Goal: Find specific page/section: Find specific page/section

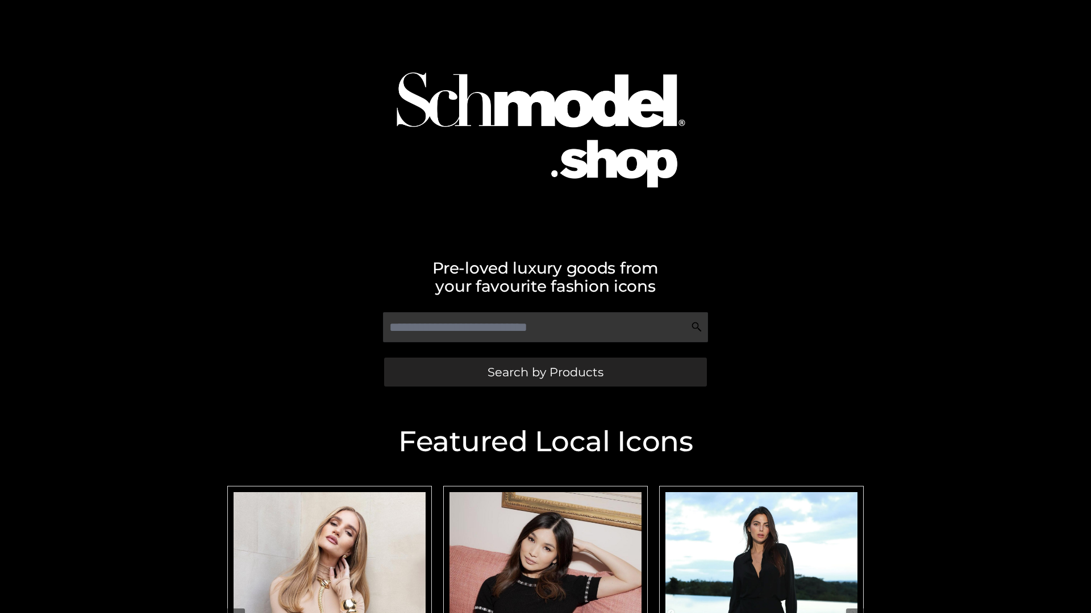
click at [545, 372] on span "Search by Products" at bounding box center [545, 372] width 116 height 12
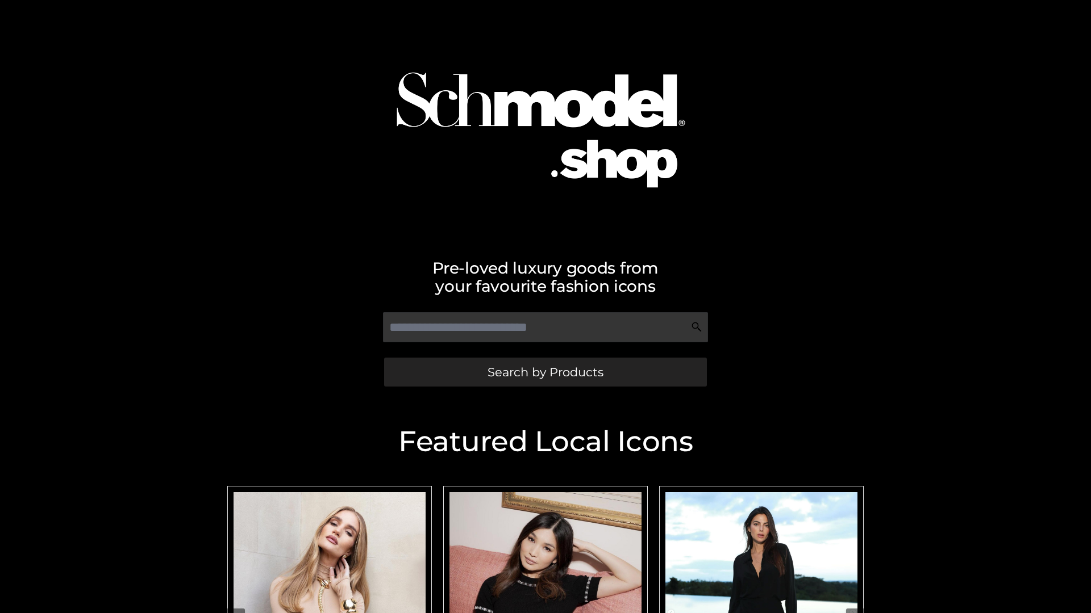
click at [545, 372] on span "Search by Products" at bounding box center [545, 372] width 116 height 12
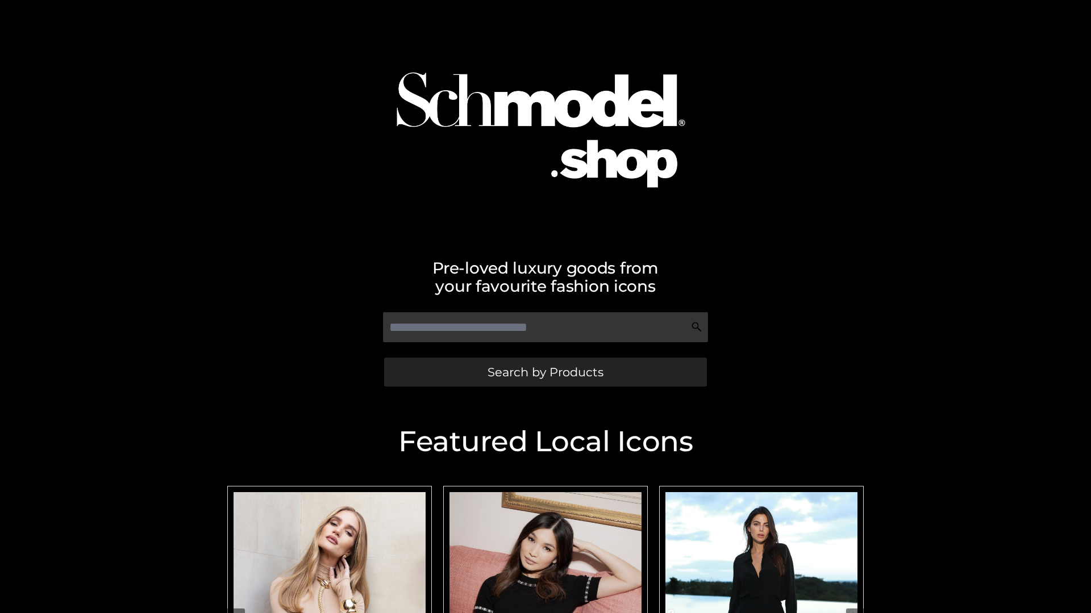
click at [545, 372] on span "Search by Products" at bounding box center [545, 372] width 116 height 12
